Goal: Information Seeking & Learning: Stay updated

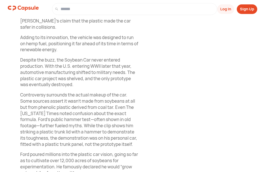
scroll to position [373, 0]
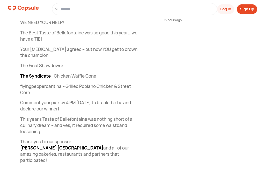
scroll to position [194, 0]
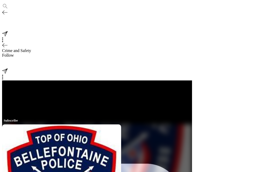
scroll to position [47, 0]
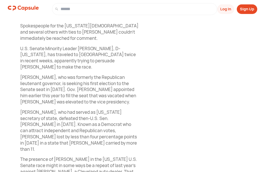
scroll to position [277, 0]
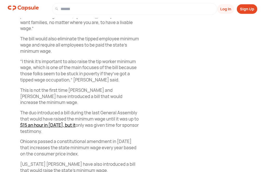
scroll to position [397, 0]
